Goal: Task Accomplishment & Management: Use online tool/utility

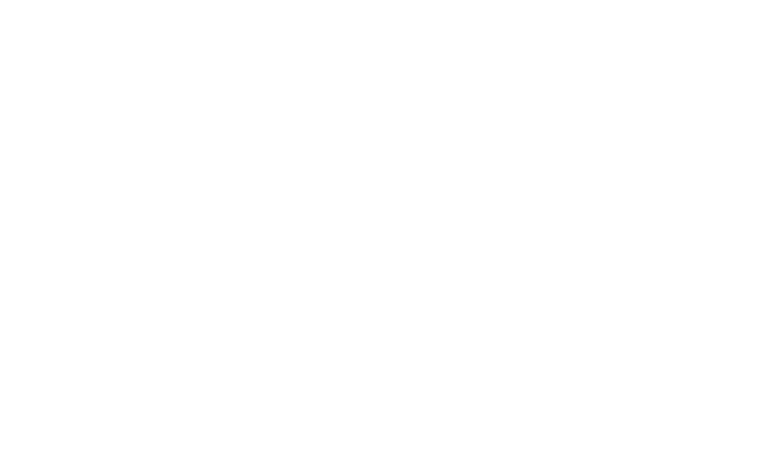
click at [127, 142] on div at bounding box center [387, 230] width 775 height 460
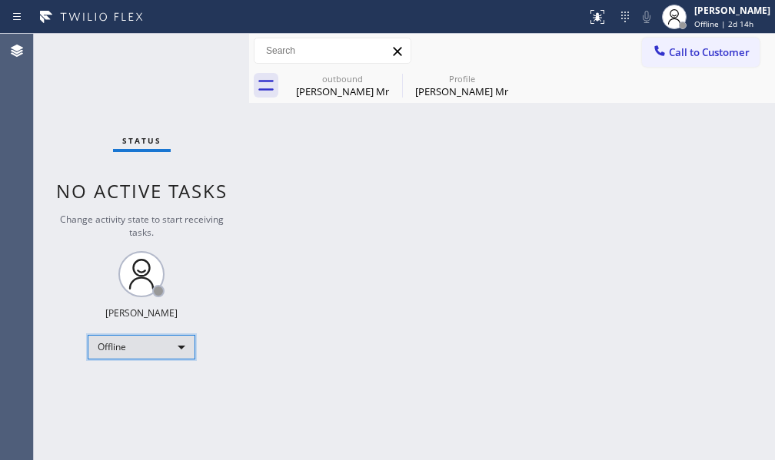
click at [139, 353] on div "Offline" at bounding box center [142, 347] width 108 height 25
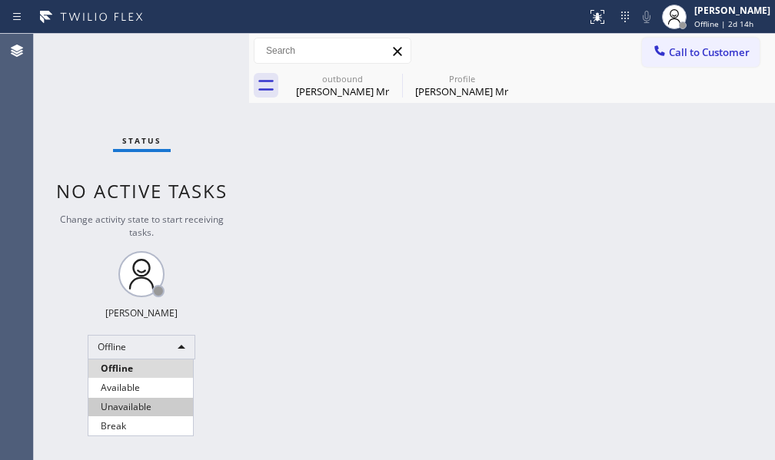
click at [144, 406] on li "Unavailable" at bounding box center [140, 407] width 104 height 18
